Goal: Task Accomplishment & Management: Complete application form

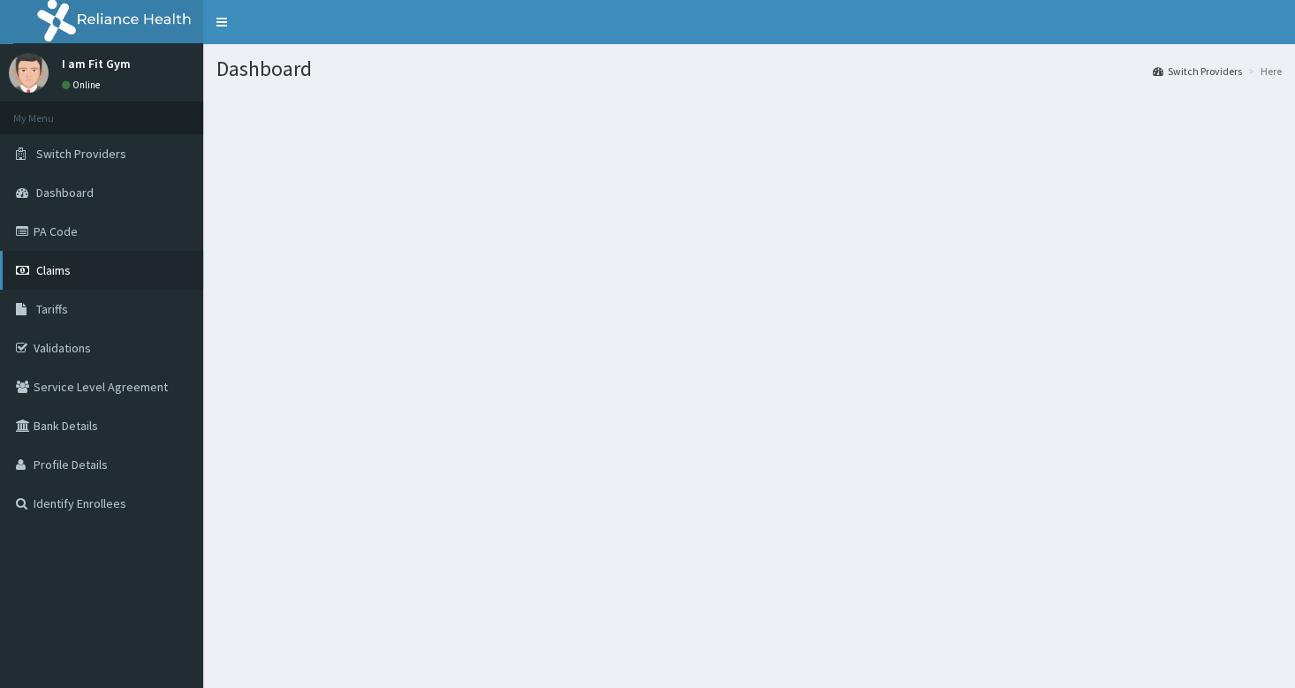
click at [62, 281] on link "Claims" at bounding box center [101, 270] width 203 height 39
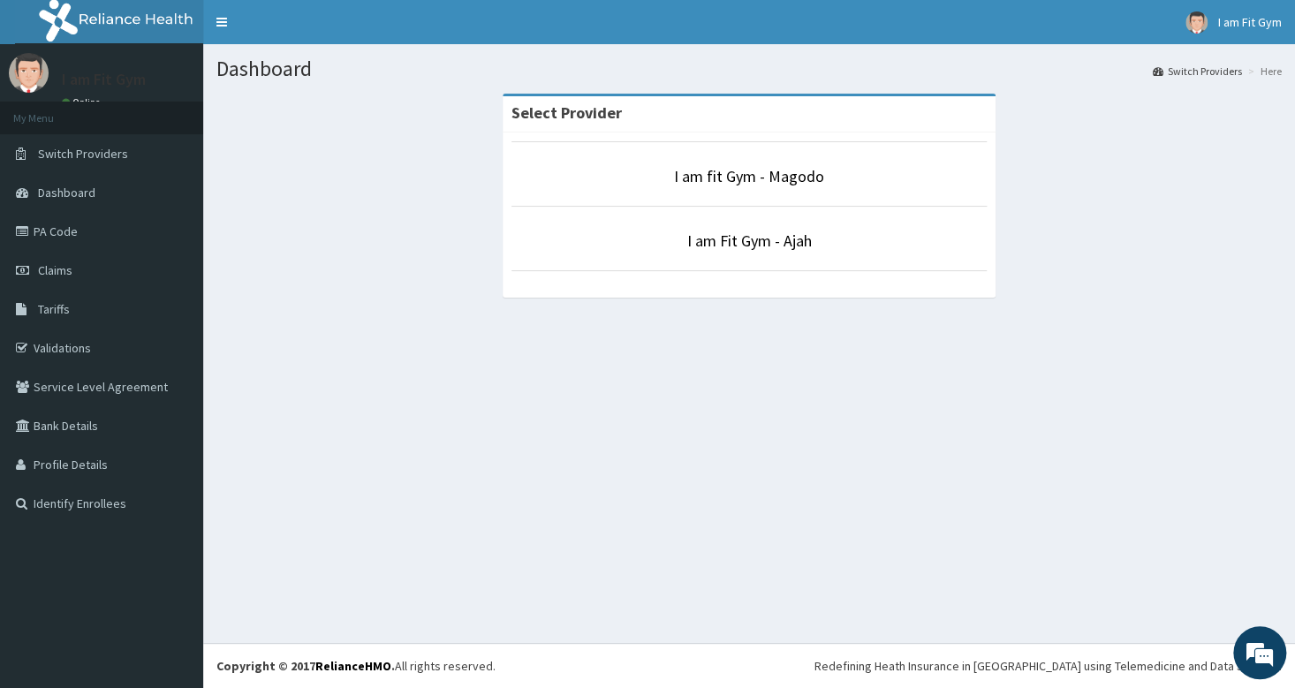
click at [676, 230] on p "I am Fit Gym - Ajah" at bounding box center [749, 241] width 475 height 23
click at [797, 250] on link "I am Fit Gym - Ajah" at bounding box center [749, 241] width 125 height 20
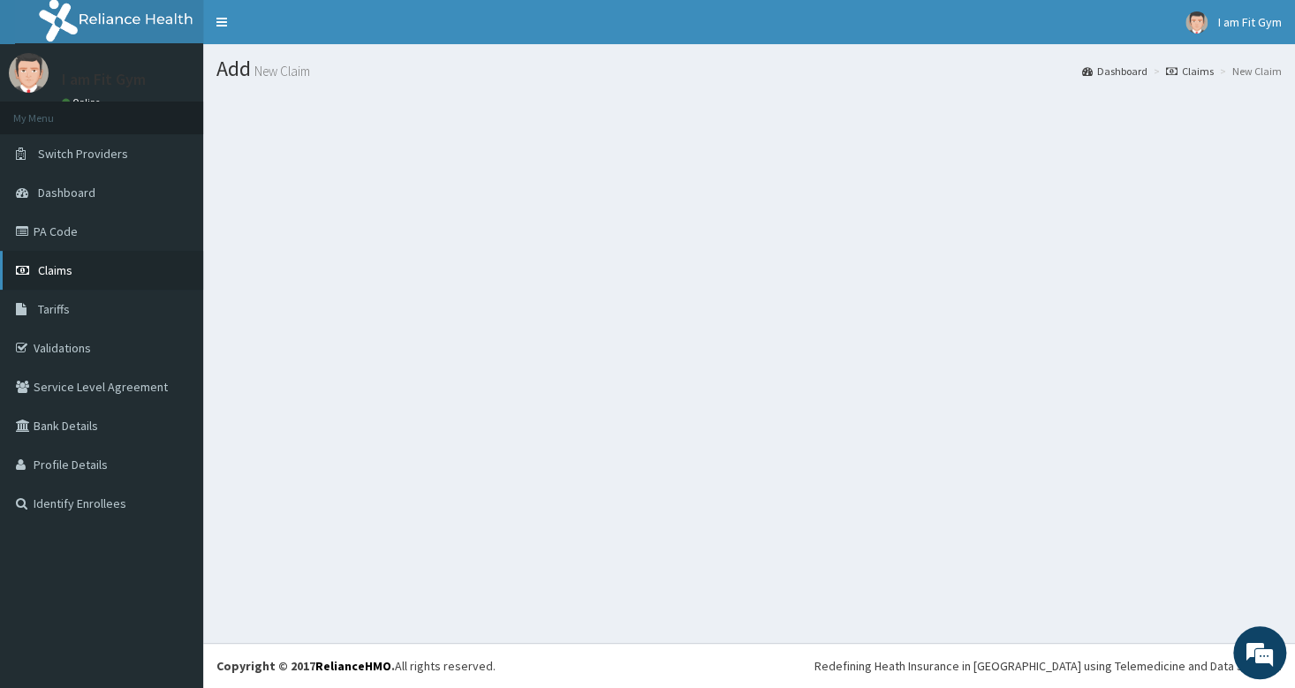
drag, startPoint x: 49, startPoint y: 279, endPoint x: 27, endPoint y: 267, distance: 26.1
click at [49, 277] on link "Claims" at bounding box center [101, 270] width 203 height 39
click at [56, 273] on span "Claims" at bounding box center [55, 270] width 34 height 16
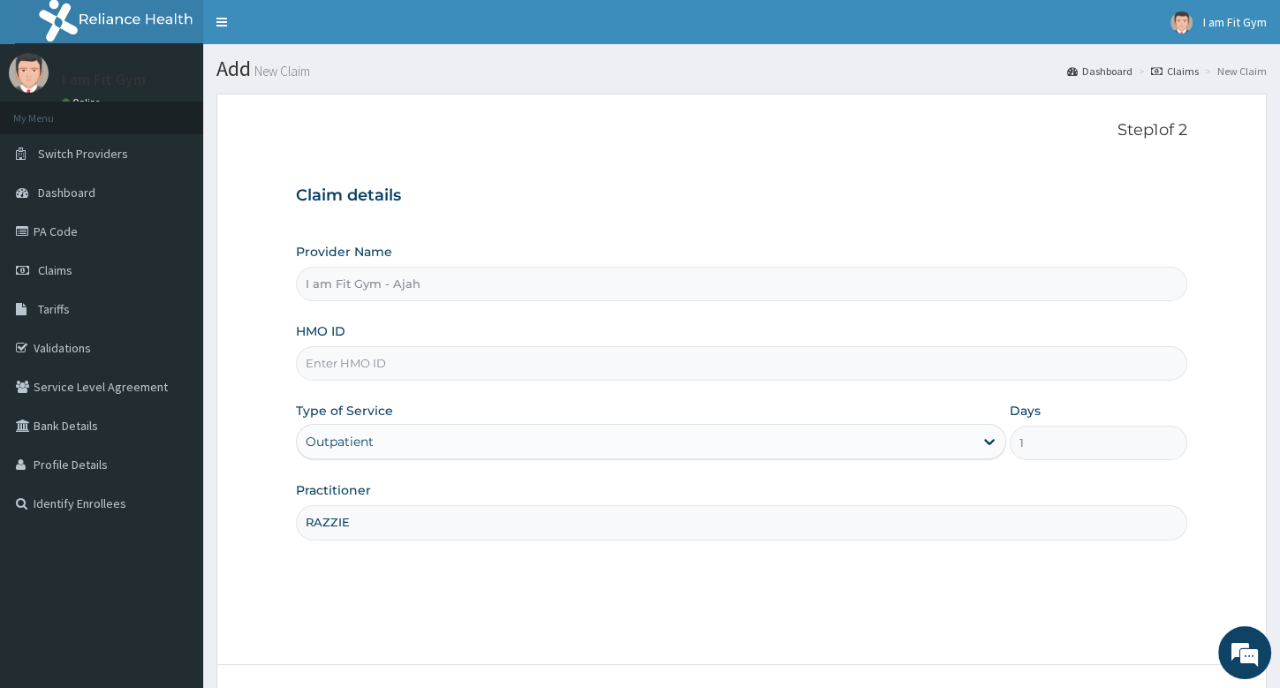
type input "RAZZIE"
click at [376, 368] on input "HMO ID" at bounding box center [741, 363] width 891 height 34
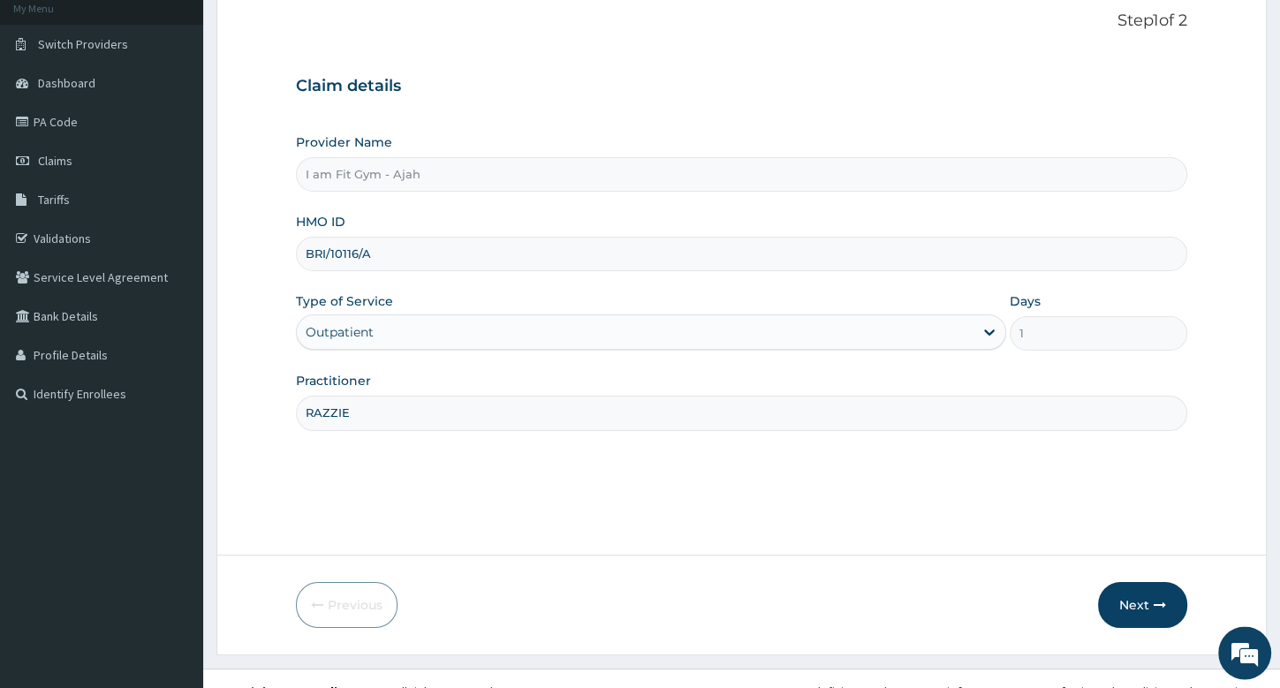
scroll to position [134, 0]
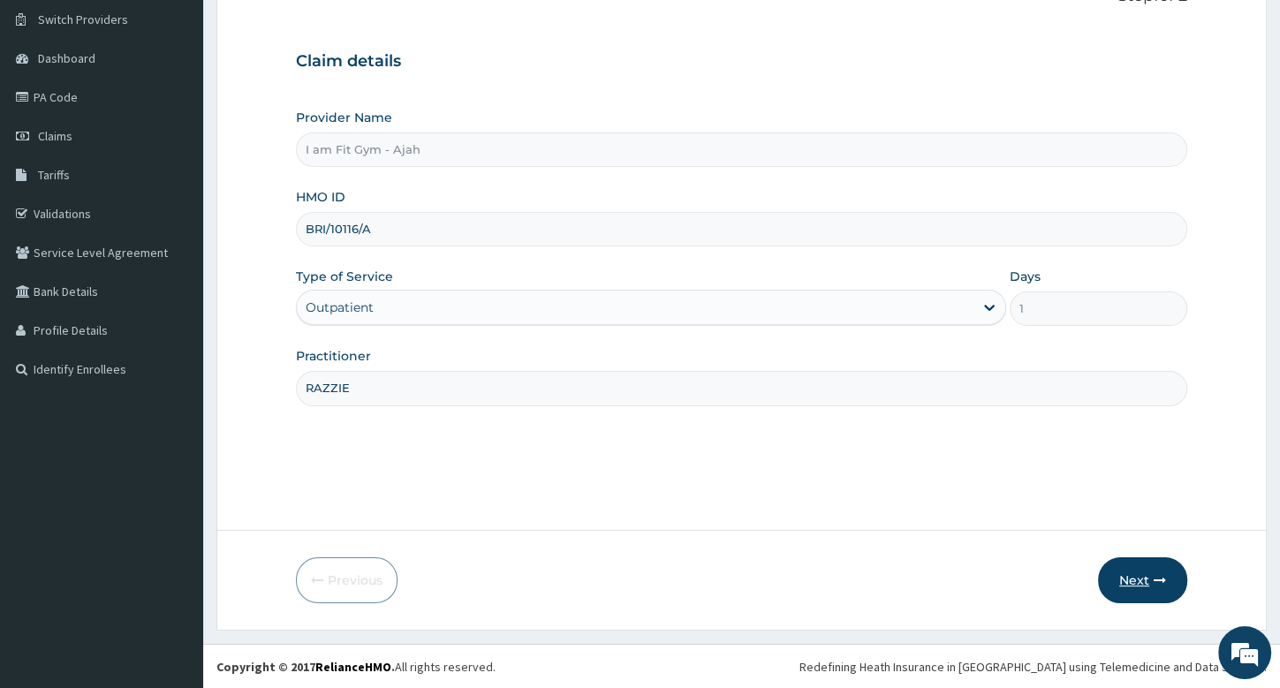
type input "BRI/10116/A"
click at [1146, 576] on button "Next" at bounding box center [1142, 580] width 89 height 46
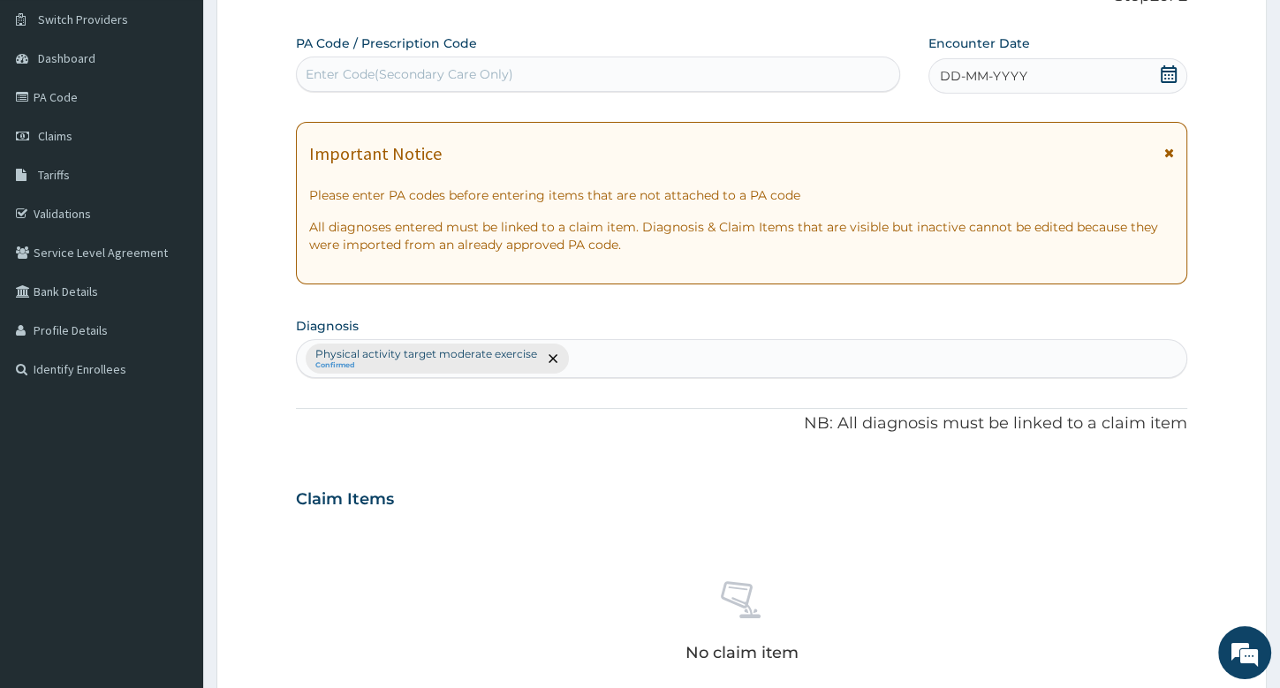
click at [1059, 76] on div "DD-MM-YYYY" at bounding box center [1058, 75] width 259 height 35
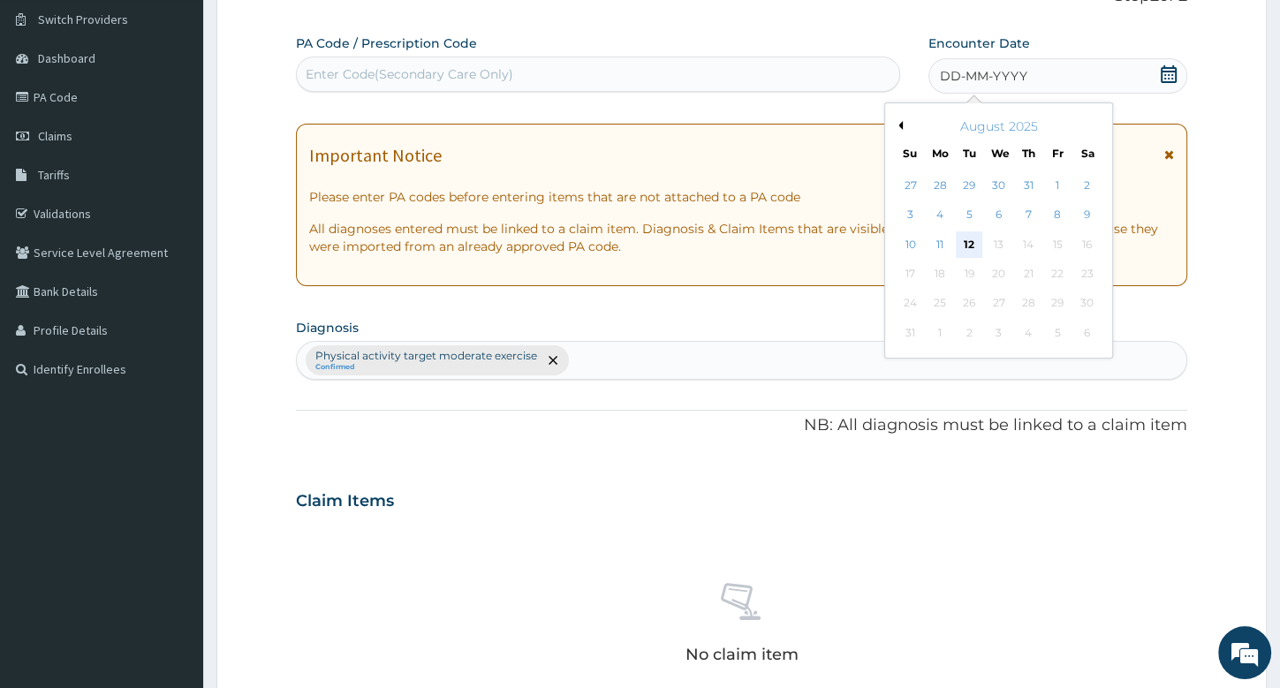
click at [970, 239] on div "12" at bounding box center [969, 244] width 27 height 27
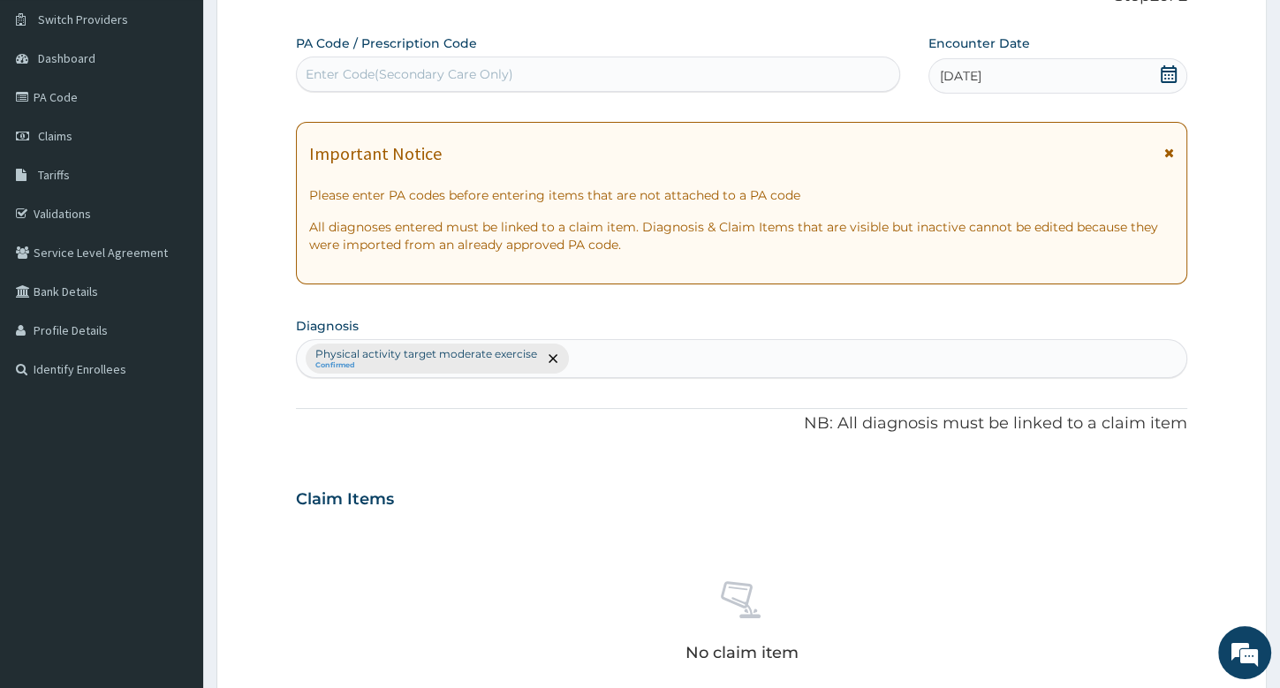
click at [854, 69] on div "Enter Code(Secondary Care Only)" at bounding box center [598, 74] width 603 height 28
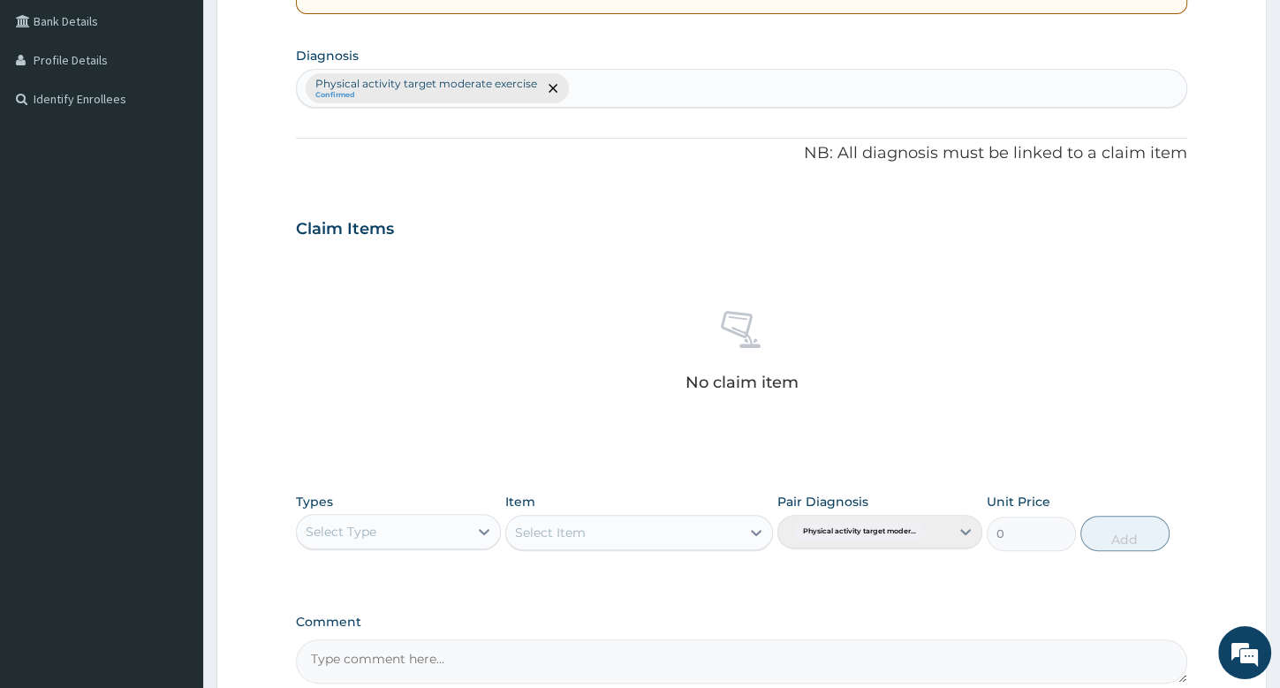
scroll to position [418, 0]
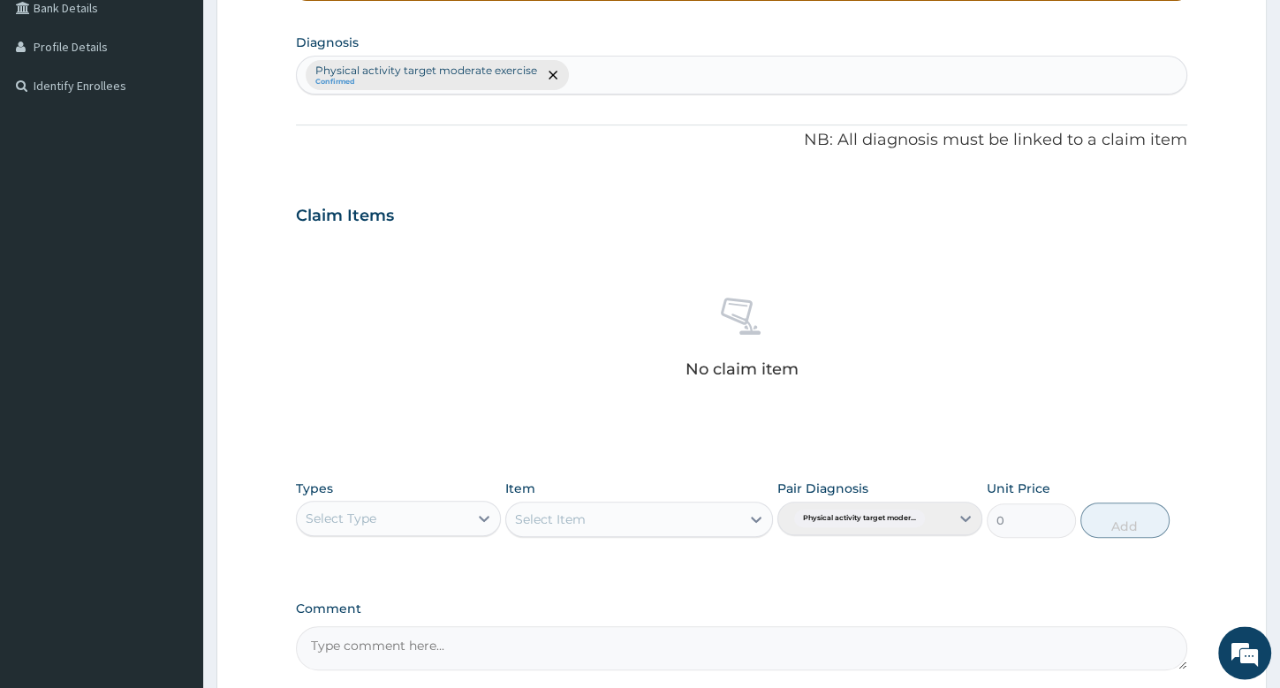
type input "PA/56AAZE"
click at [382, 522] on div "Select Type" at bounding box center [382, 518] width 171 height 28
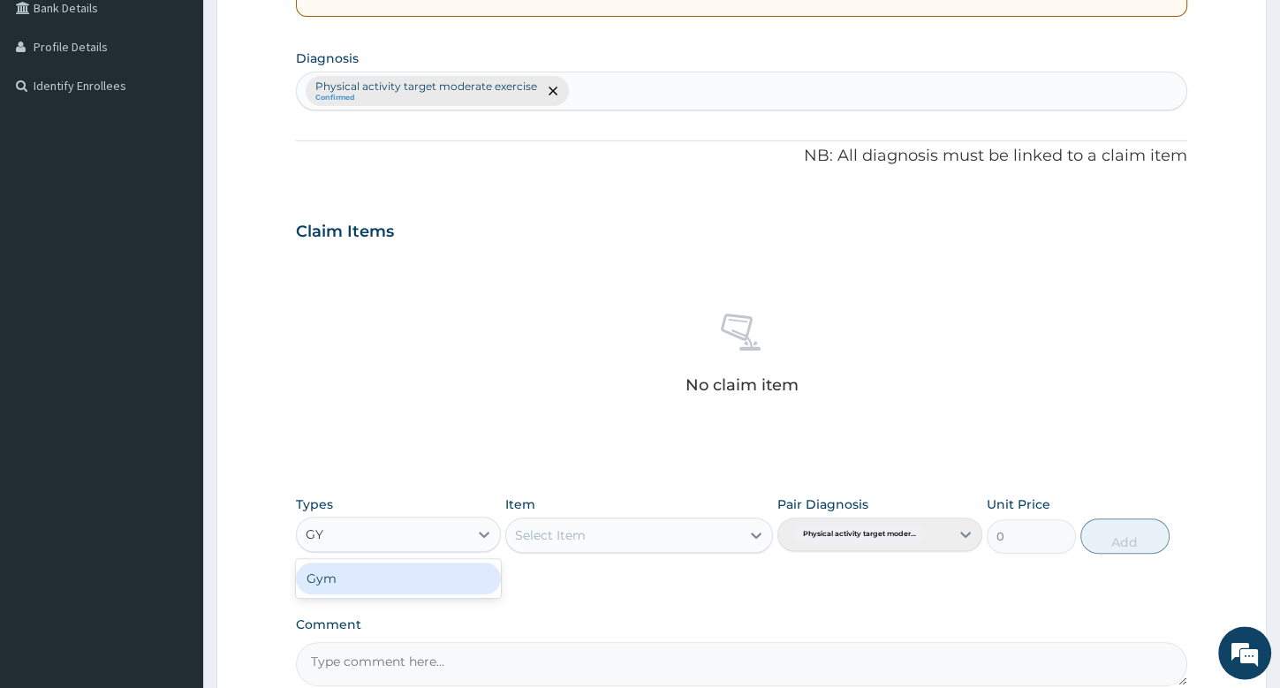
type input "GYM"
click at [340, 569] on div "Gym" at bounding box center [398, 579] width 205 height 32
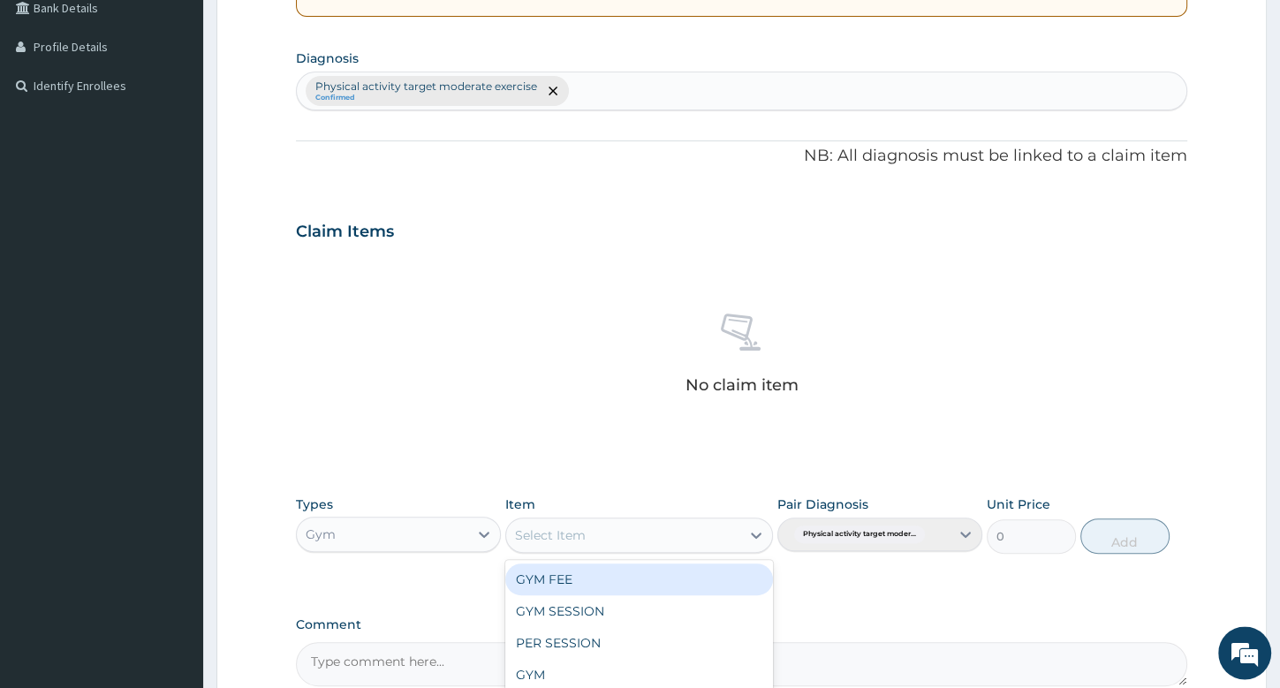
click at [603, 527] on div "Select Item" at bounding box center [623, 535] width 234 height 28
click at [602, 576] on div "GYM FEE" at bounding box center [639, 580] width 268 height 32
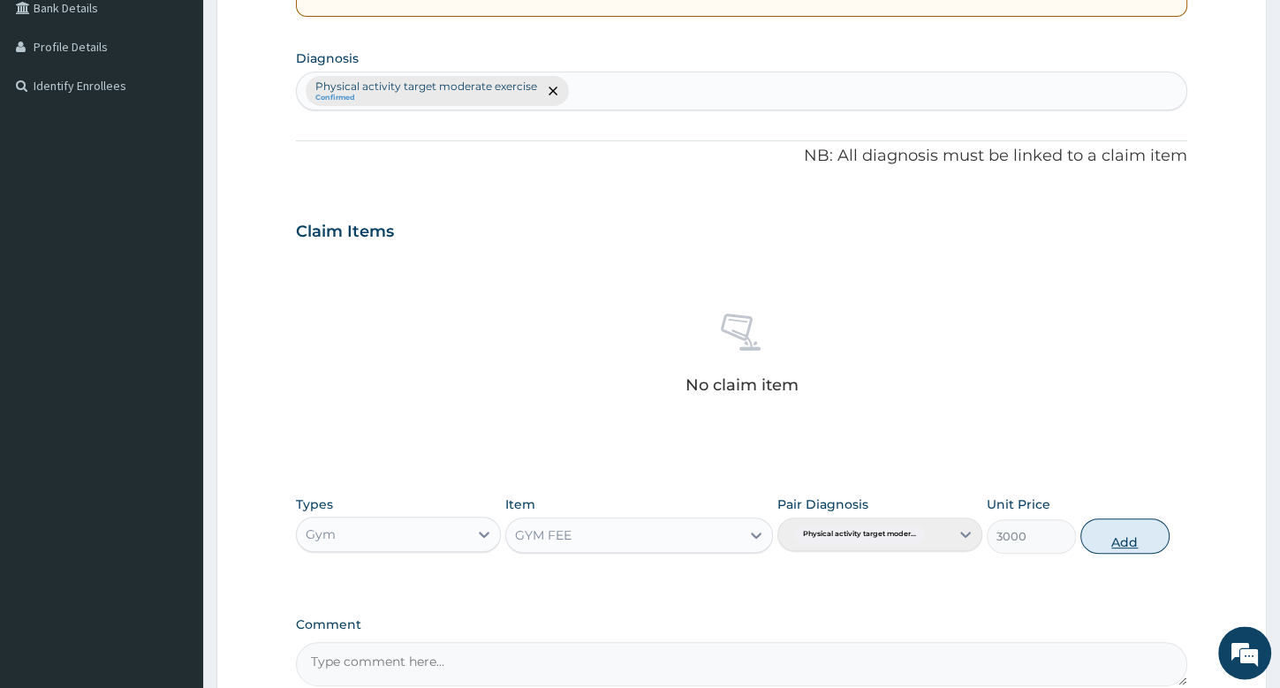
click at [1127, 541] on button "Add" at bounding box center [1125, 536] width 89 height 35
type input "0"
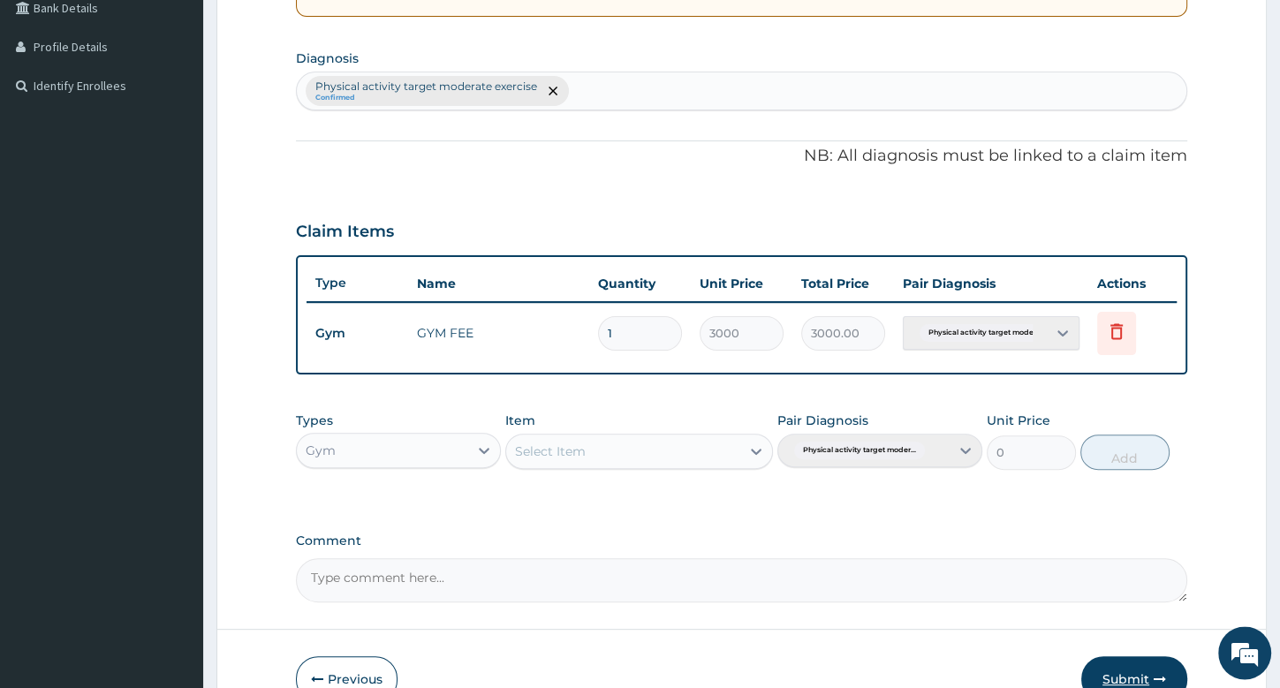
click at [1118, 671] on button "Submit" at bounding box center [1134, 679] width 106 height 46
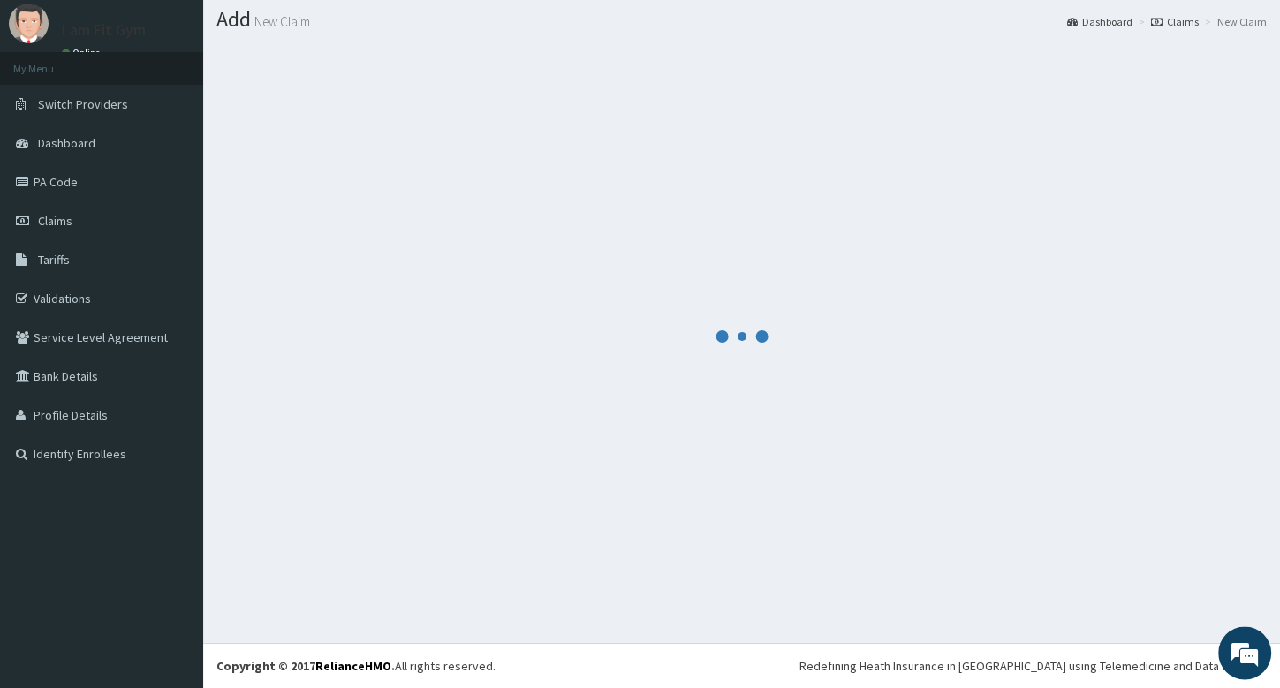
scroll to position [49, 0]
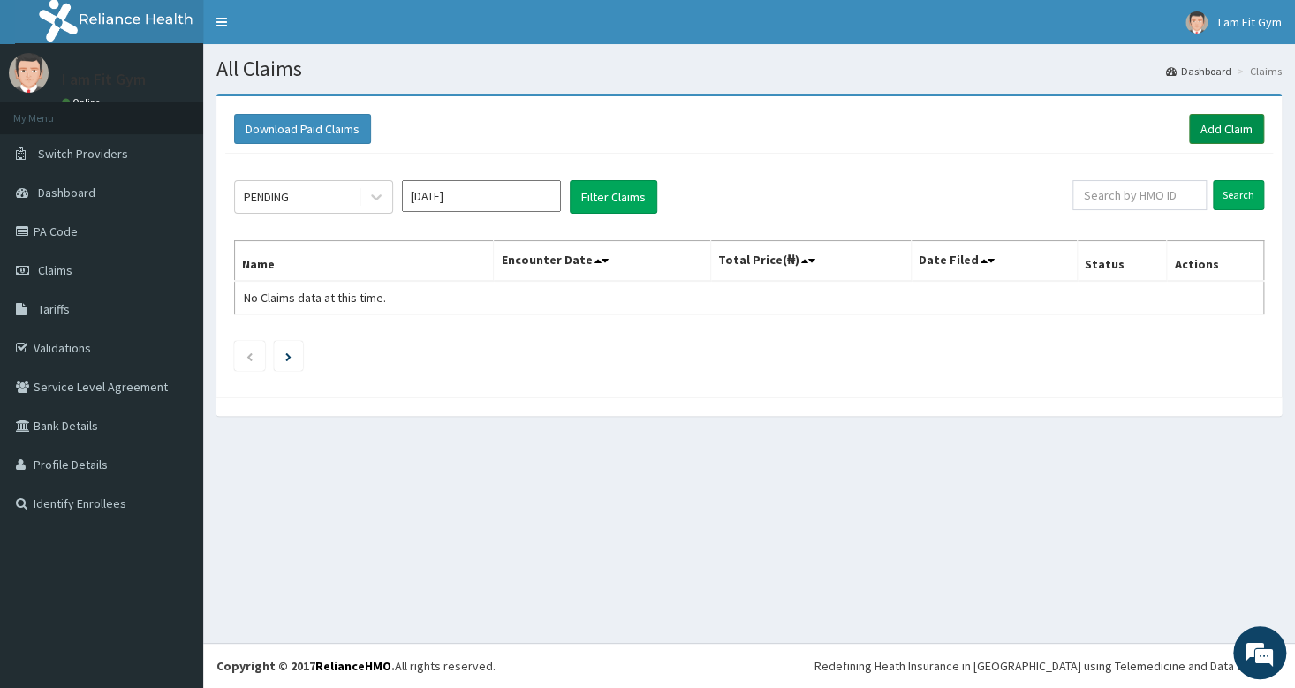
click at [1231, 132] on link "Add Claim" at bounding box center [1226, 129] width 75 height 30
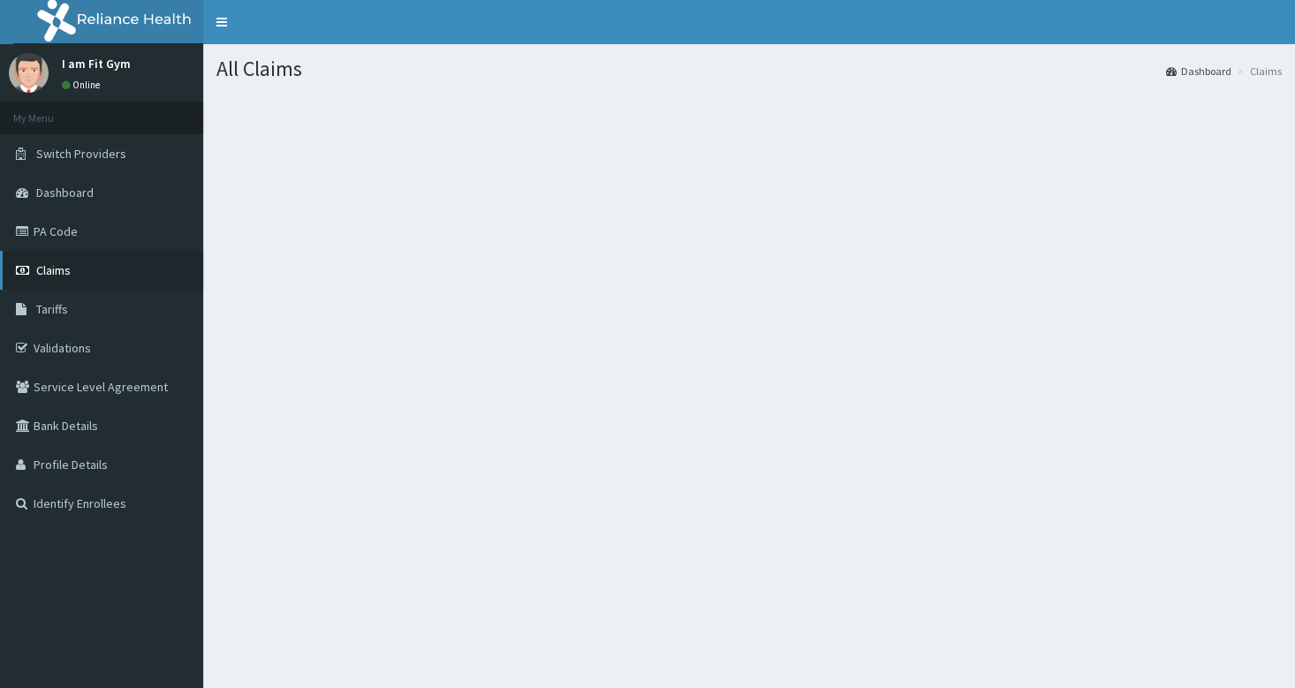
click at [62, 275] on span "Claims" at bounding box center [53, 270] width 34 height 16
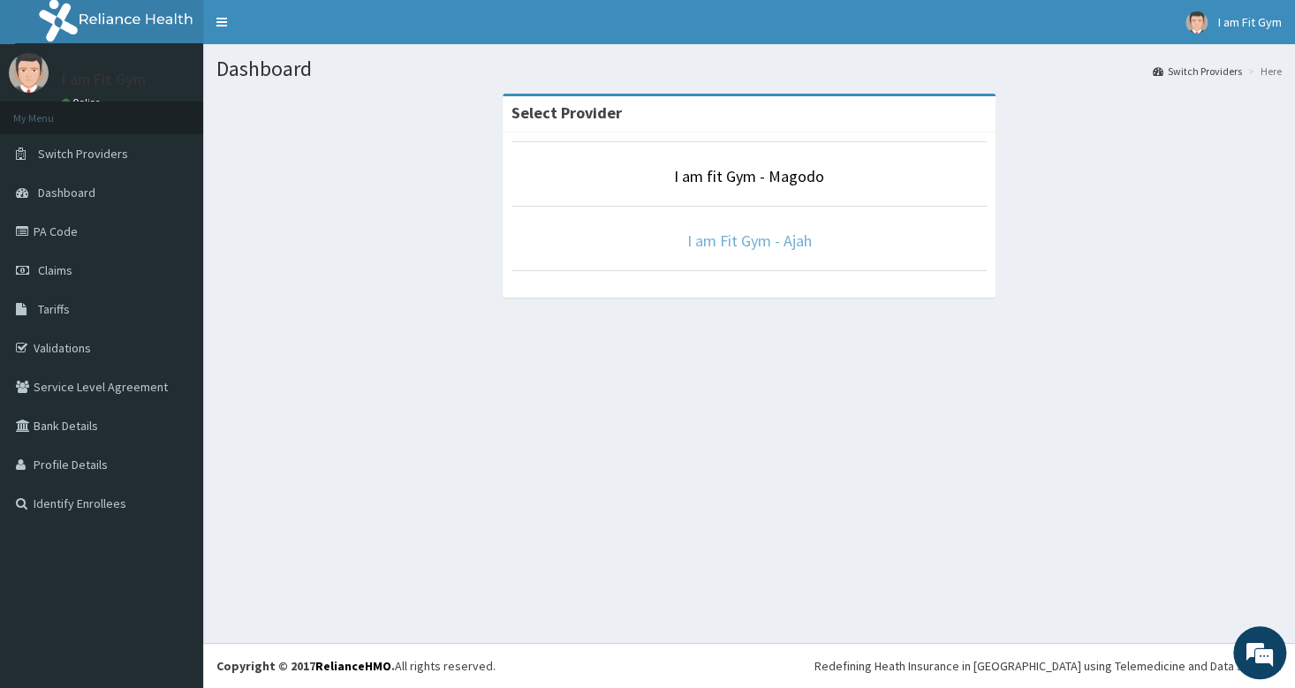
click at [761, 242] on link "I am Fit Gym - Ajah" at bounding box center [749, 241] width 125 height 20
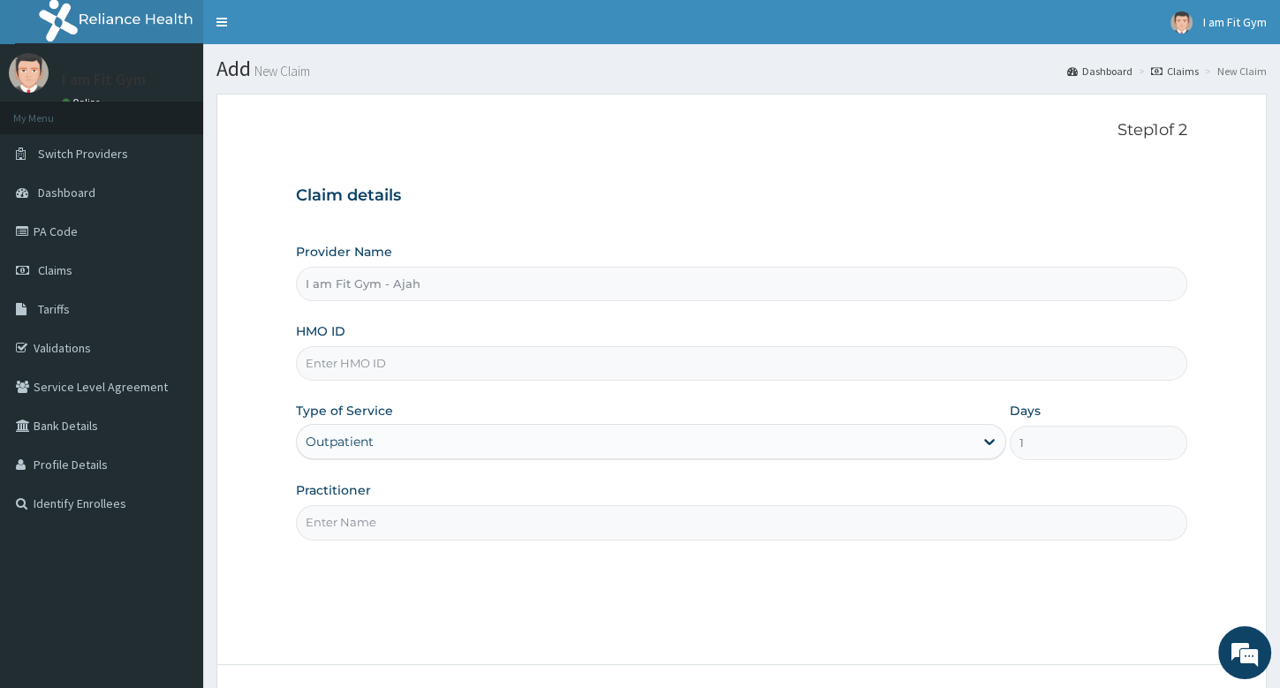
click at [361, 359] on input "HMO ID" at bounding box center [741, 363] width 891 height 34
type input "BRI/10218/A"
click at [367, 514] on input "Practitioner" at bounding box center [741, 522] width 891 height 34
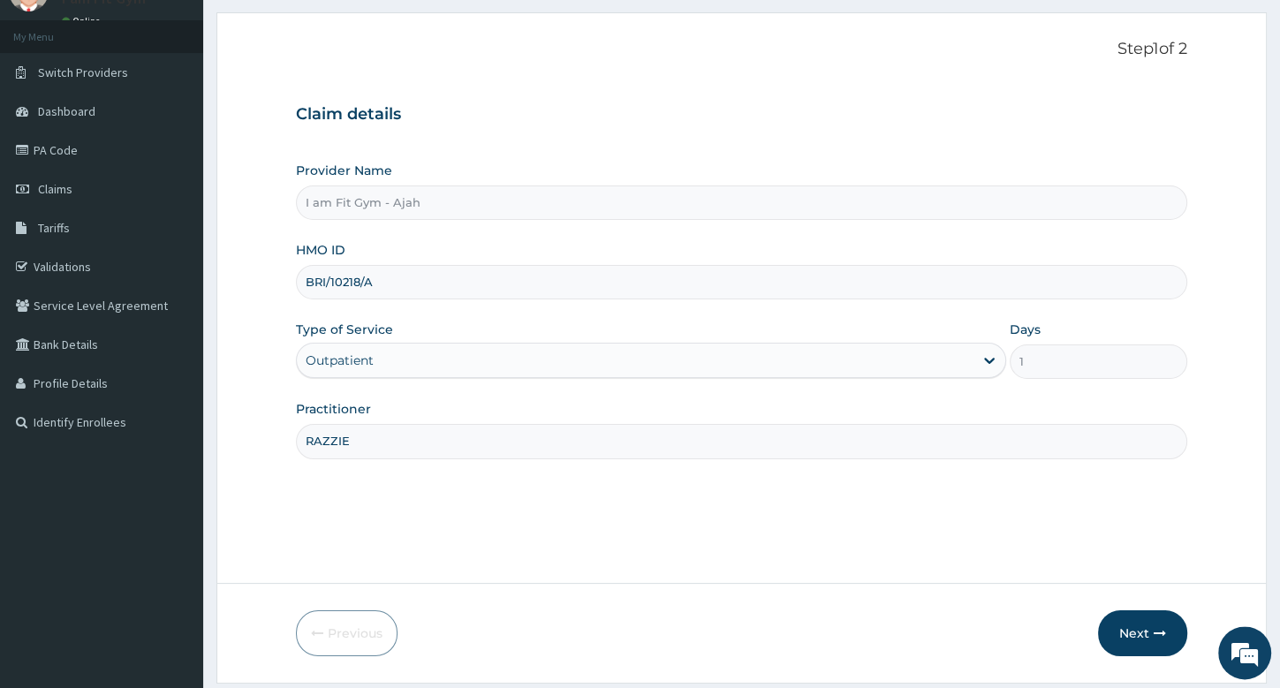
scroll to position [134, 0]
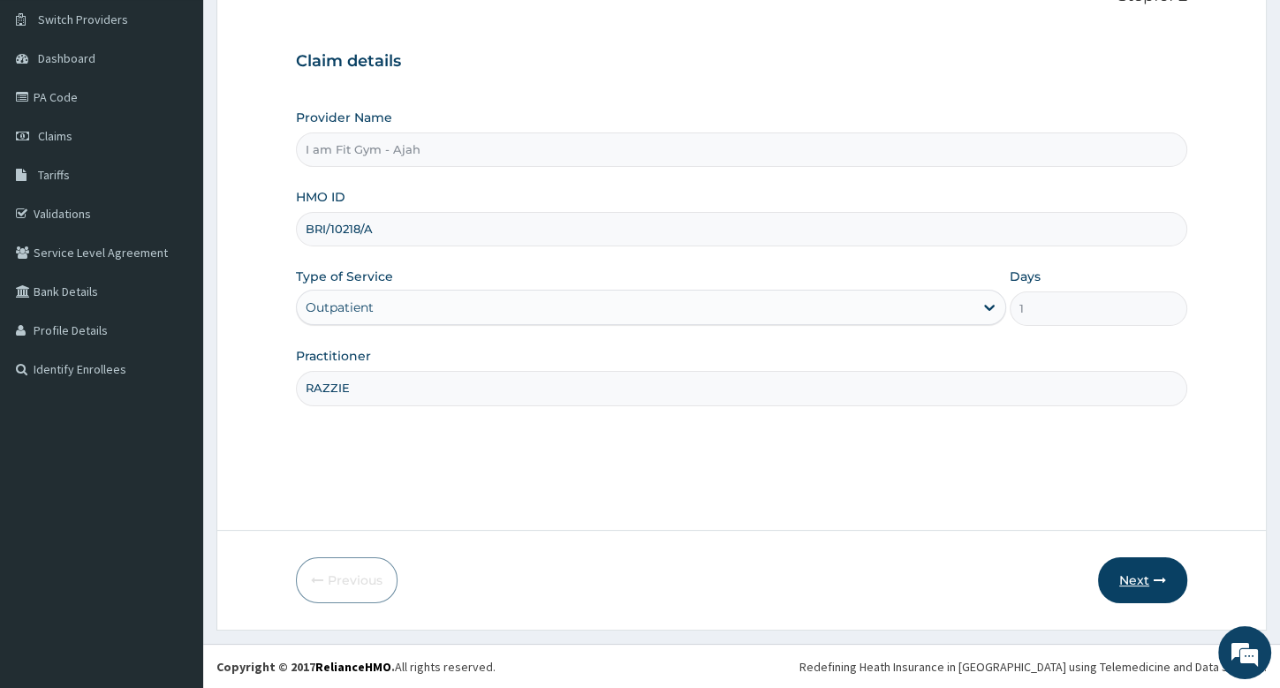
type input "RAZZIE"
click at [1141, 578] on button "Next" at bounding box center [1142, 580] width 89 height 46
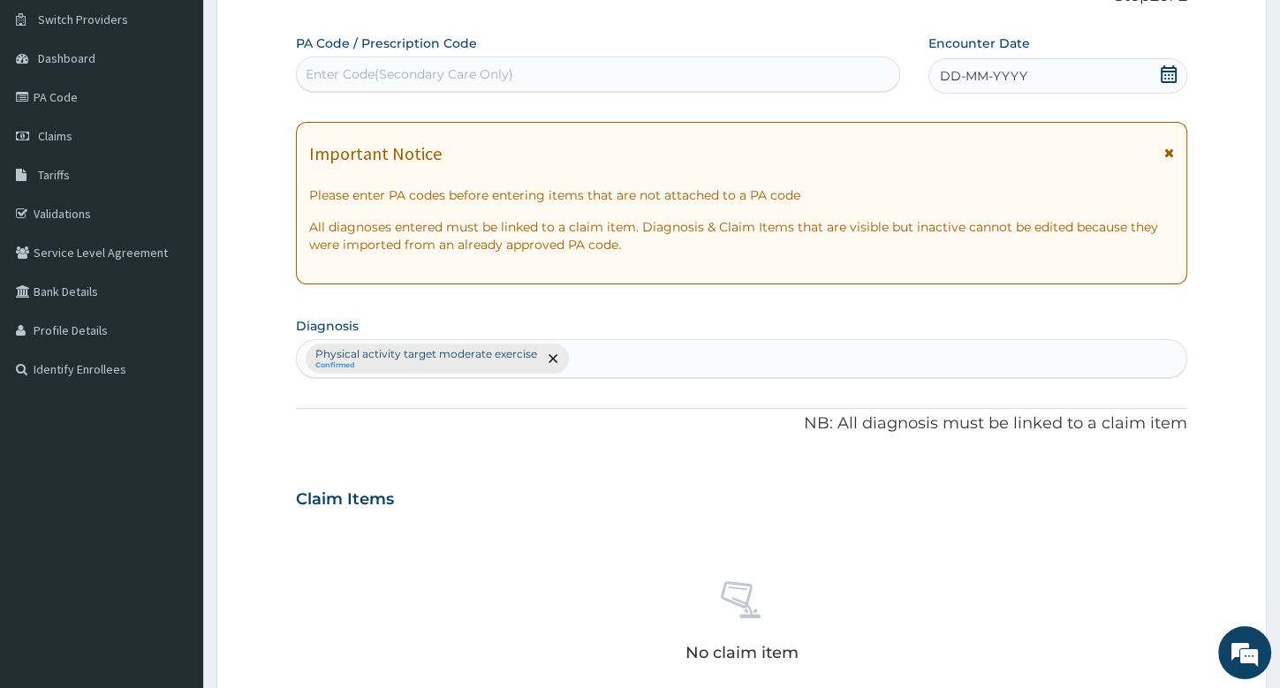
click at [999, 76] on span "DD-MM-YYYY" at bounding box center [983, 76] width 87 height 18
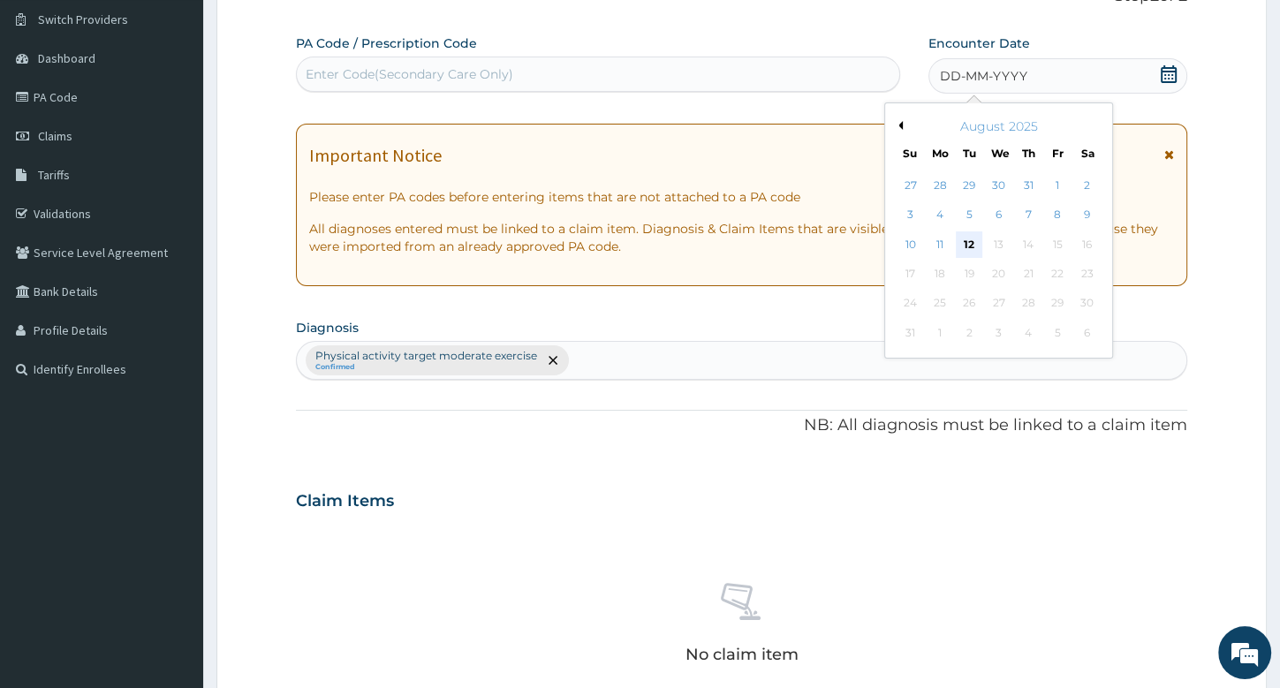
click at [970, 246] on div "12" at bounding box center [969, 244] width 27 height 27
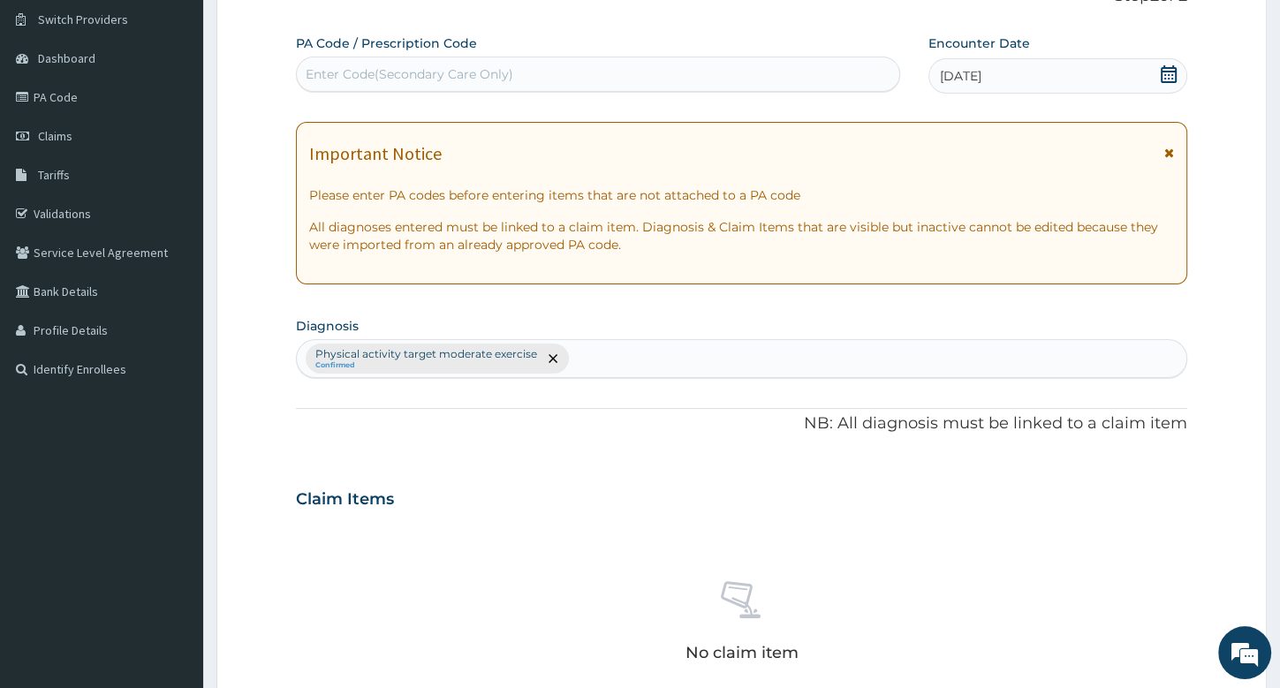
click at [355, 86] on div "Enter Code(Secondary Care Only)" at bounding box center [598, 74] width 603 height 28
type input "PA/6F7F17"
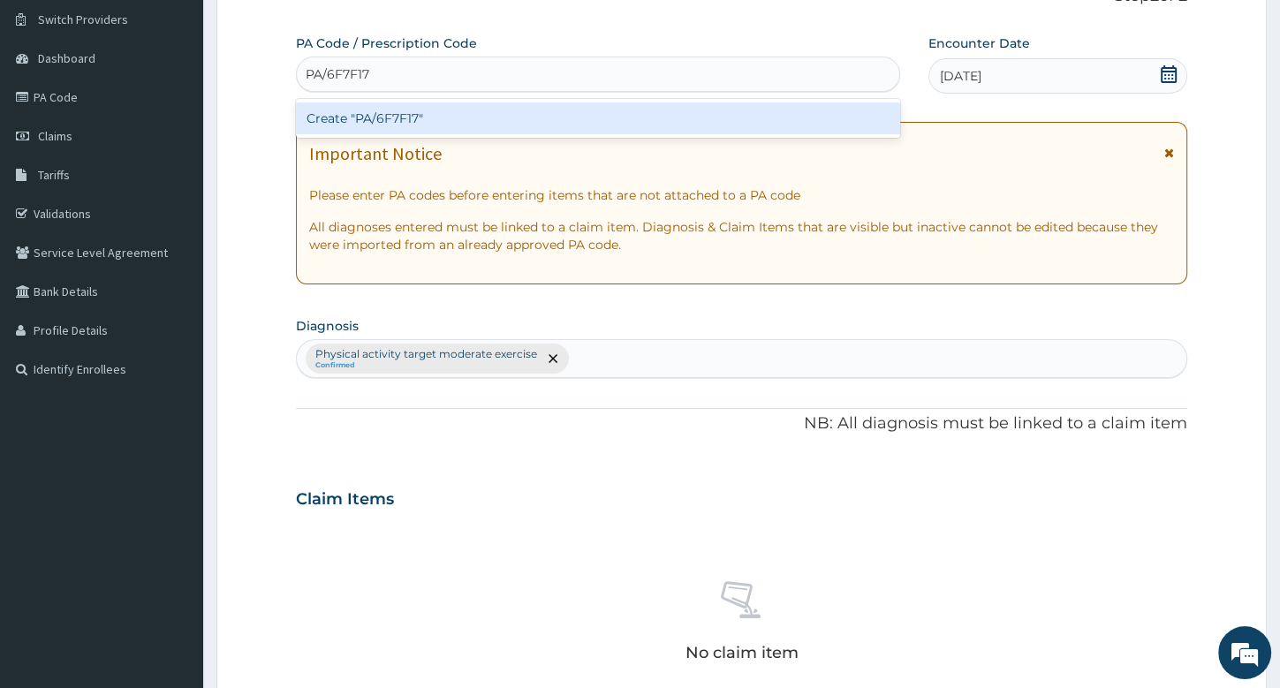
click at [402, 125] on div "Create "PA/6F7F17"" at bounding box center [598, 118] width 604 height 32
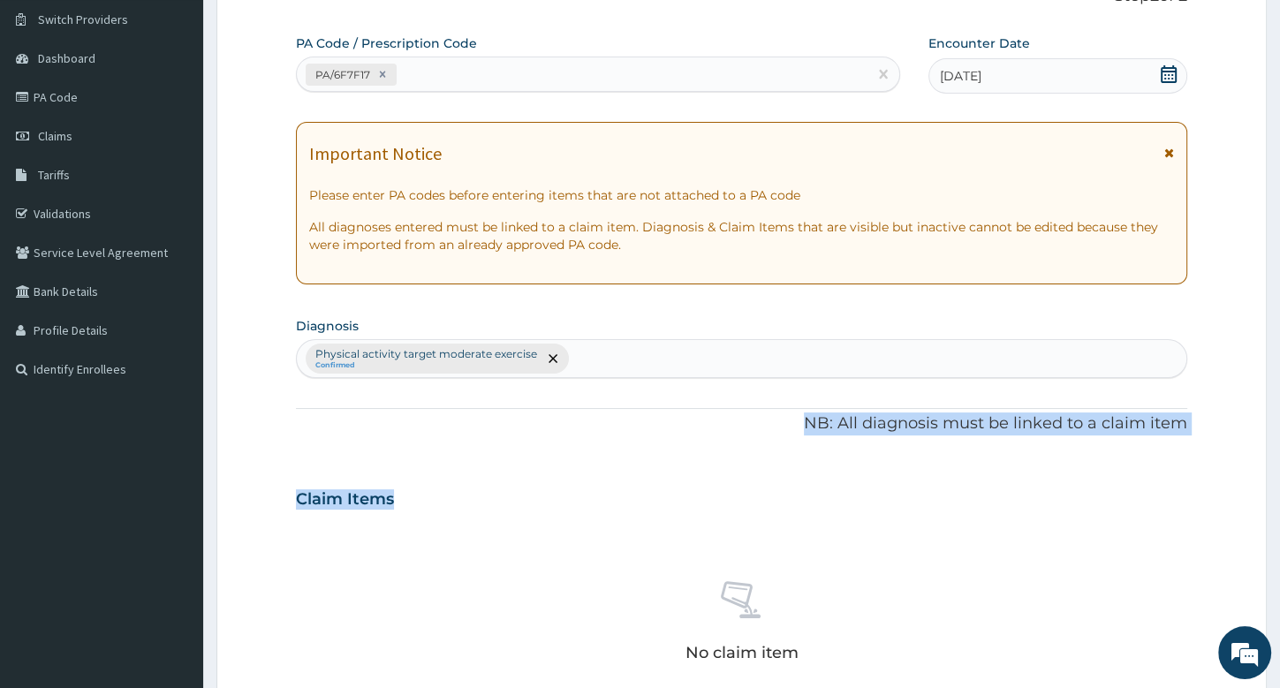
drag, startPoint x: 1279, startPoint y: 341, endPoint x: 1288, endPoint y: 462, distance: 121.4
click at [1279, 462] on div "R EL Toggle navigation I am Fit Gym I am Fit Gym - iamfit.nigeria@gmail.com Mem…" at bounding box center [640, 503] width 1280 height 1274
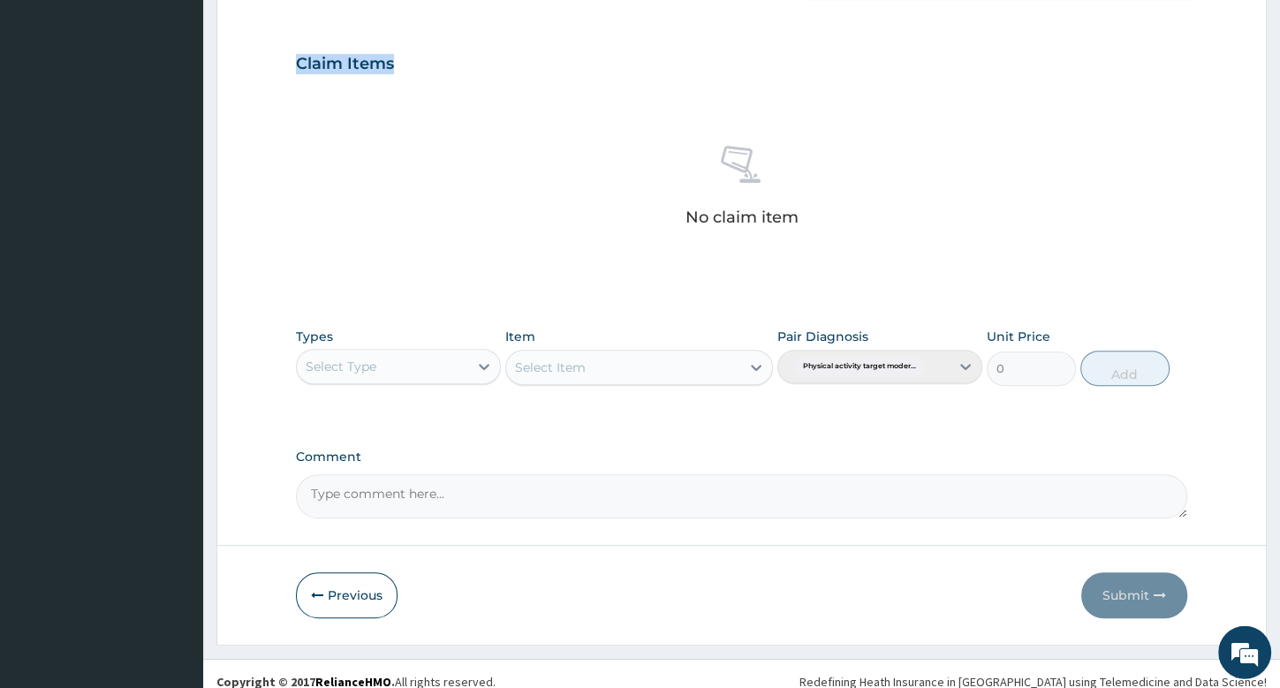
scroll to position [583, 0]
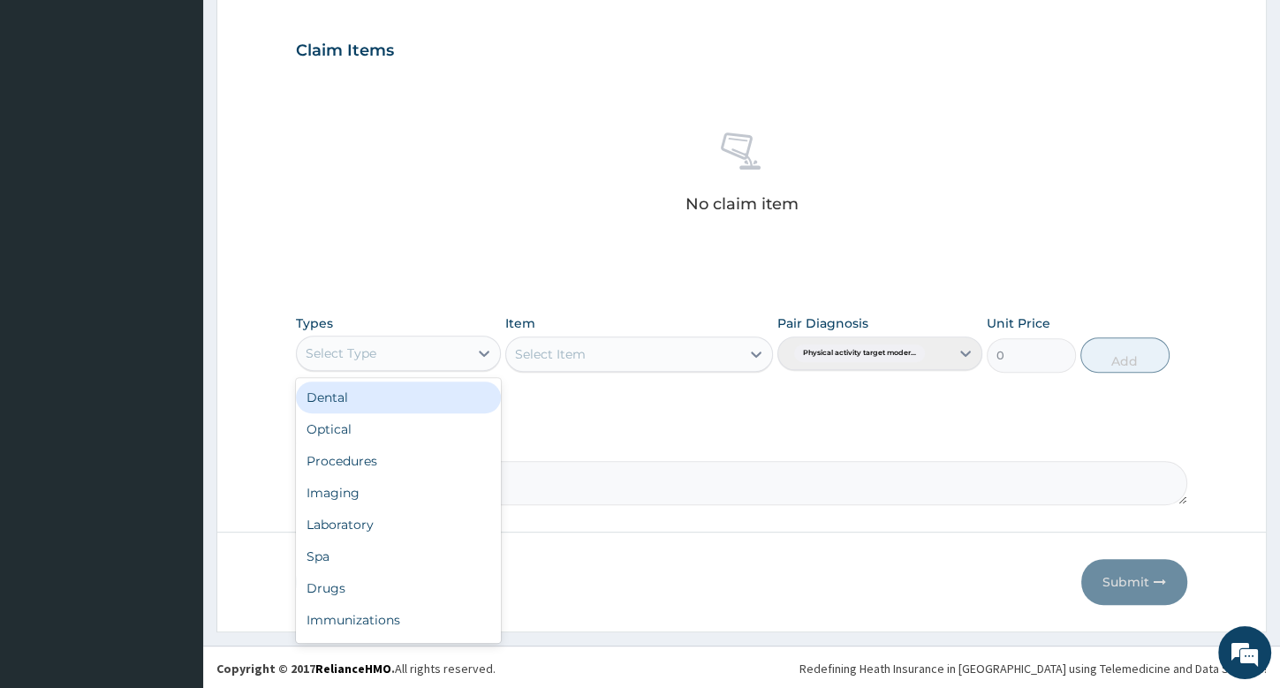
click at [346, 352] on div "Select Type" at bounding box center [341, 354] width 71 height 18
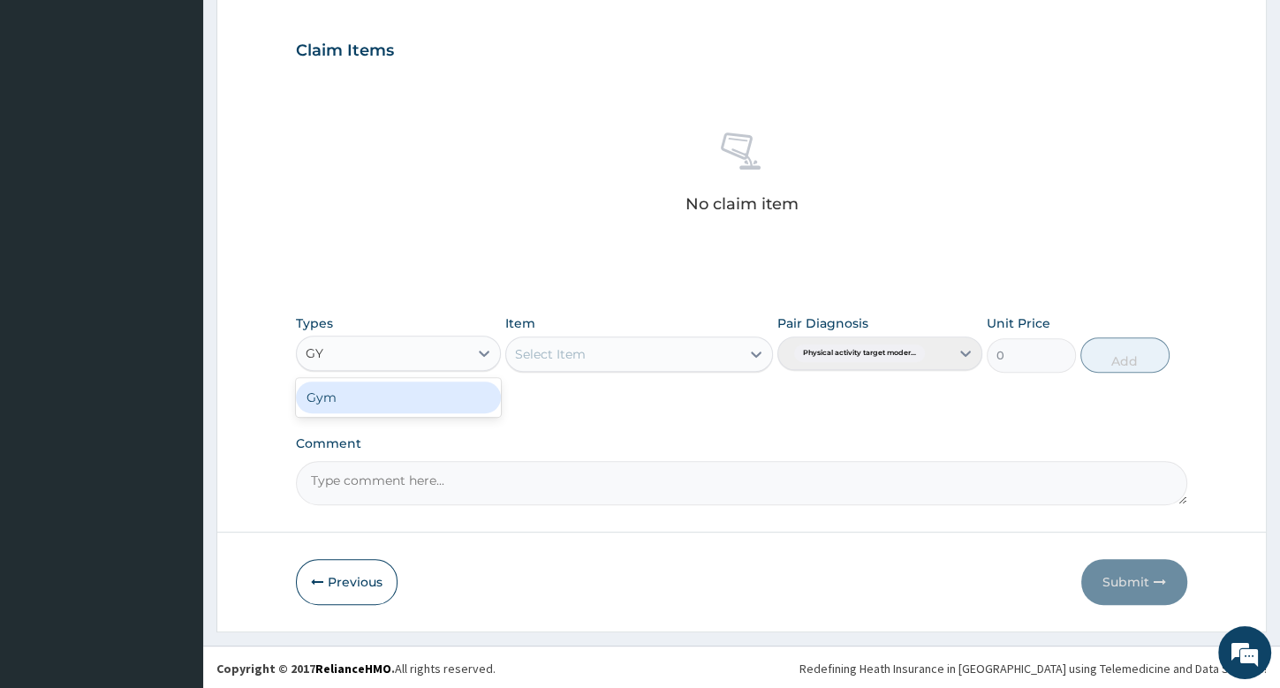
type input "GYM"
click at [361, 398] on div "Gym" at bounding box center [398, 398] width 205 height 32
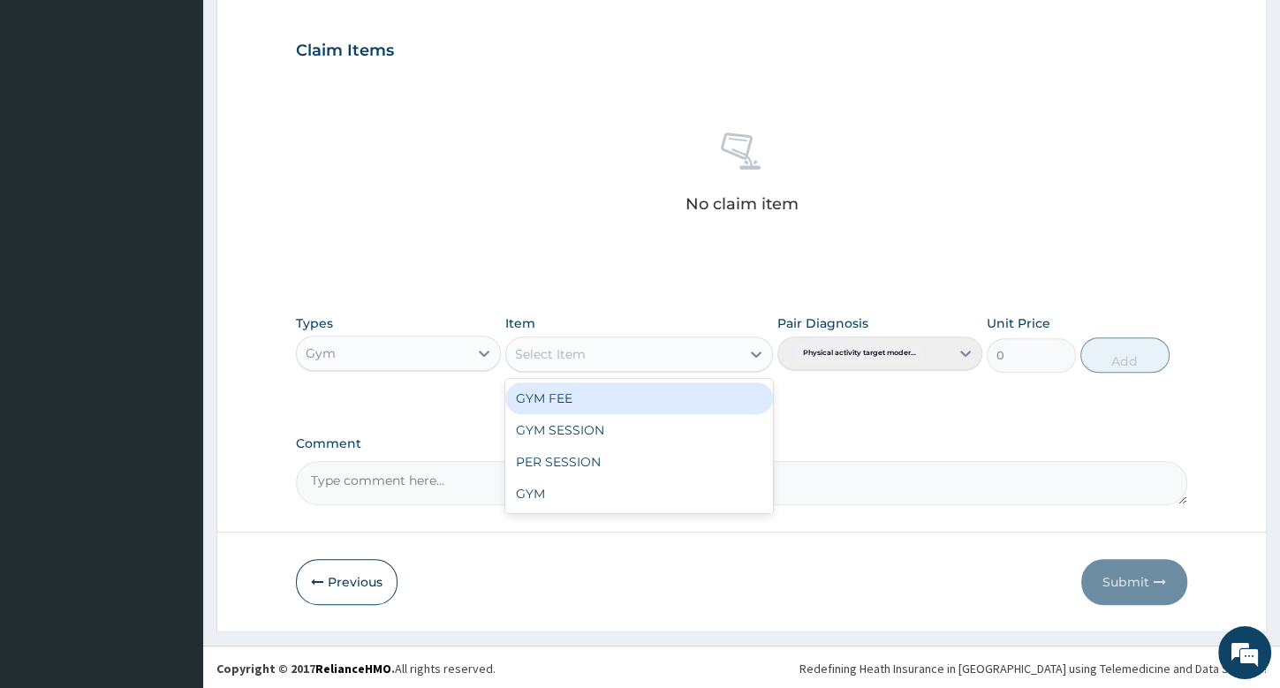
click at [580, 360] on div "Select Item" at bounding box center [550, 354] width 71 height 18
click at [580, 396] on div "GYM FEE" at bounding box center [639, 399] width 268 height 32
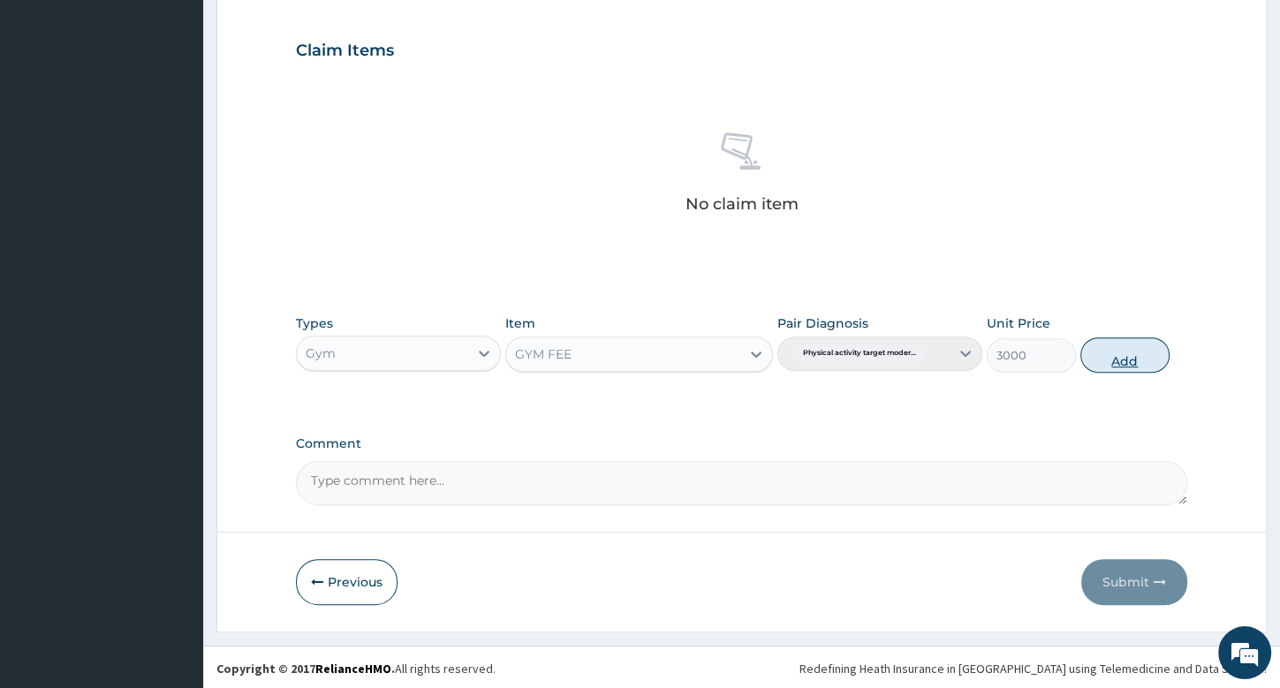
click at [1124, 360] on button "Add" at bounding box center [1125, 354] width 89 height 35
type input "0"
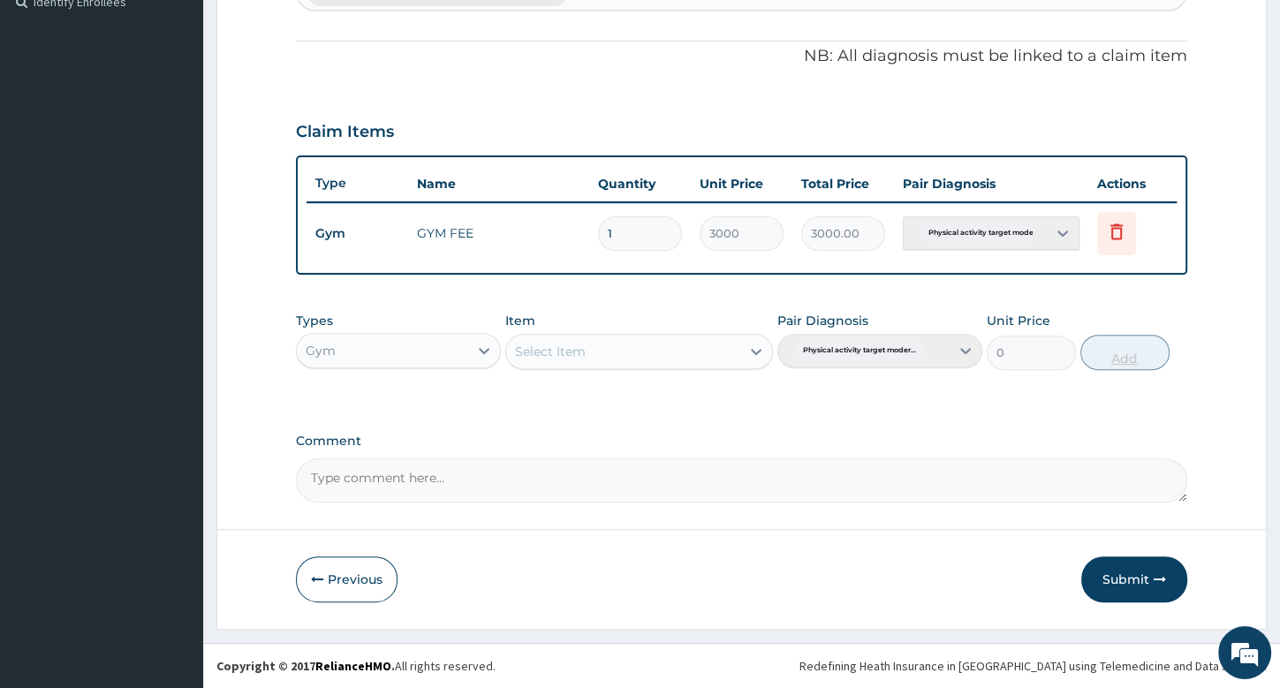
scroll to position [498, 0]
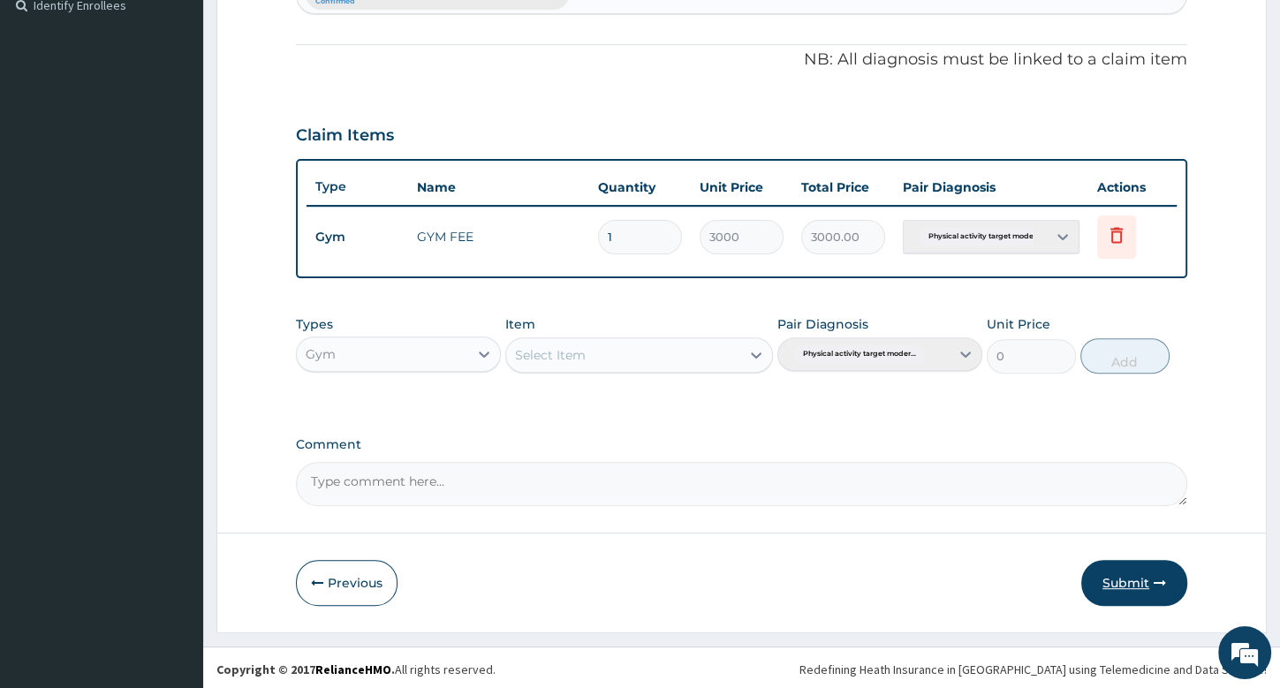
click at [1148, 574] on button "Submit" at bounding box center [1134, 583] width 106 height 46
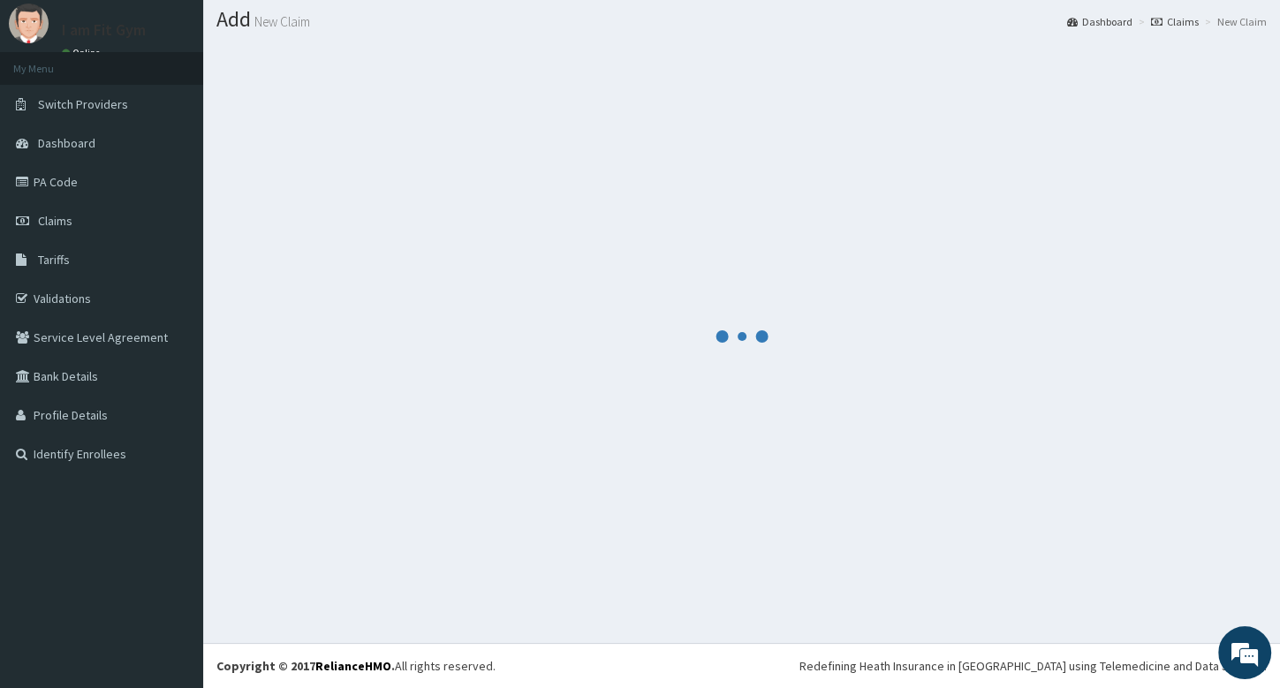
scroll to position [49, 0]
